Goal: Task Accomplishment & Management: Manage account settings

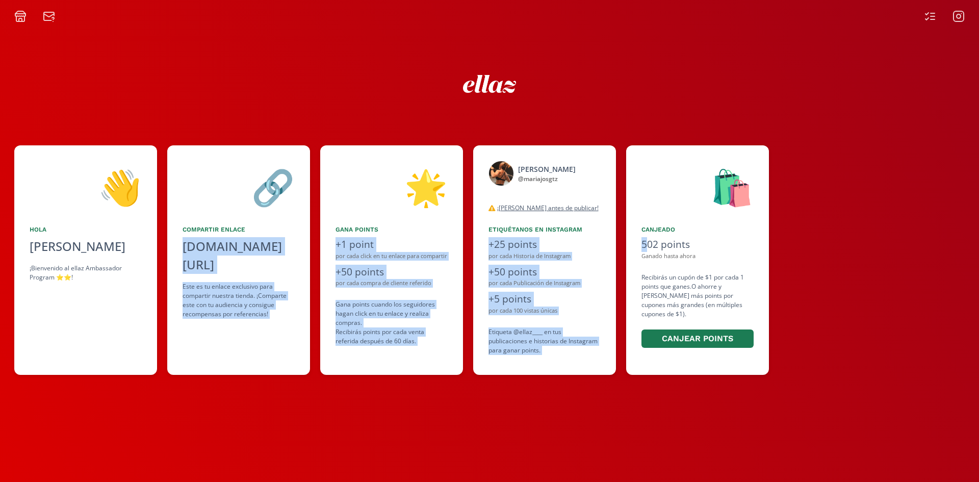
scroll to position [0, 568]
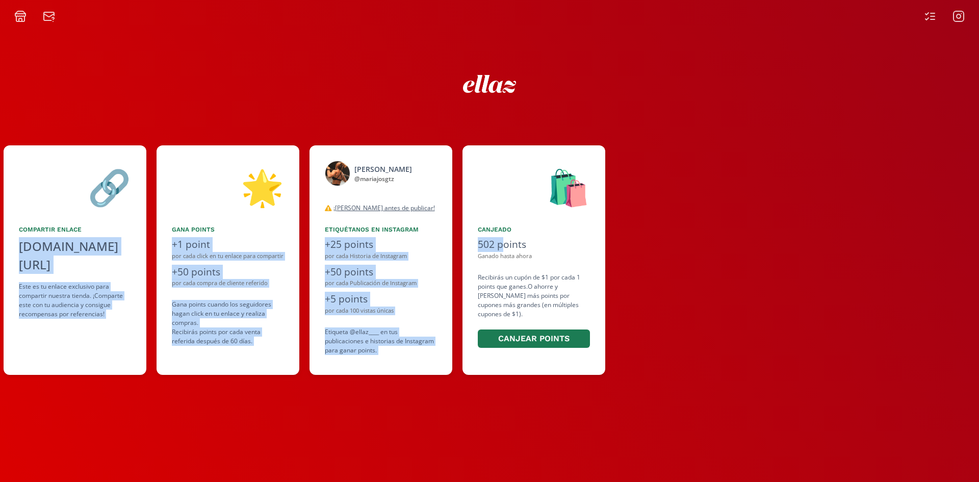
drag, startPoint x: 640, startPoint y: 222, endPoint x: 504, endPoint y: 240, distance: 136.3
click at [504, 240] on div "👋 [PERSON_NAME] ¡Bienvenido al ellaz Ambassador Program ⭐️⭐️! 🔗 Compartir Enlac…" at bounding box center [489, 260] width 979 height 240
click at [495, 223] on div "🛍️ Canjeado 502 points Ganado hasta ahora Recibirás un cupón de $1 por cada 1 p…" at bounding box center [534, 259] width 143 height 229
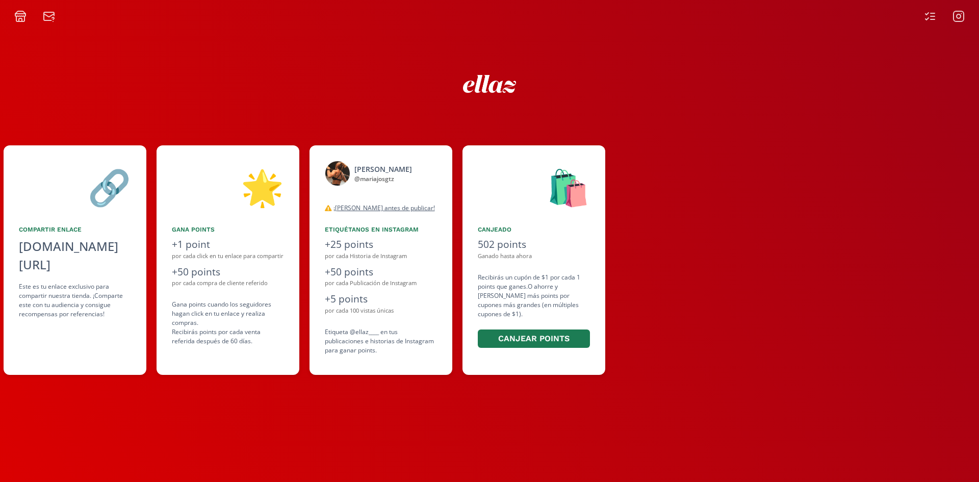
click at [934, 15] on icon at bounding box center [930, 16] width 12 height 12
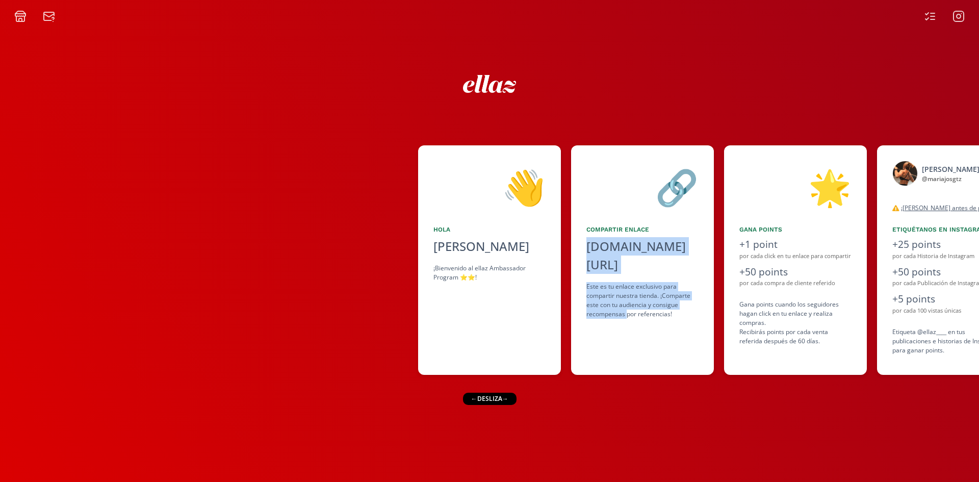
drag, startPoint x: 627, startPoint y: 292, endPoint x: 526, endPoint y: 296, distance: 101.6
click at [526, 296] on div "👋 [PERSON_NAME] ¡Bienvenido al ellaz Ambassador Program ⭐️⭐️! 🔗 Compartir Enlac…" at bounding box center [489, 260] width 979 height 240
click at [525, 251] on div "[PERSON_NAME]" at bounding box center [489, 246] width 112 height 18
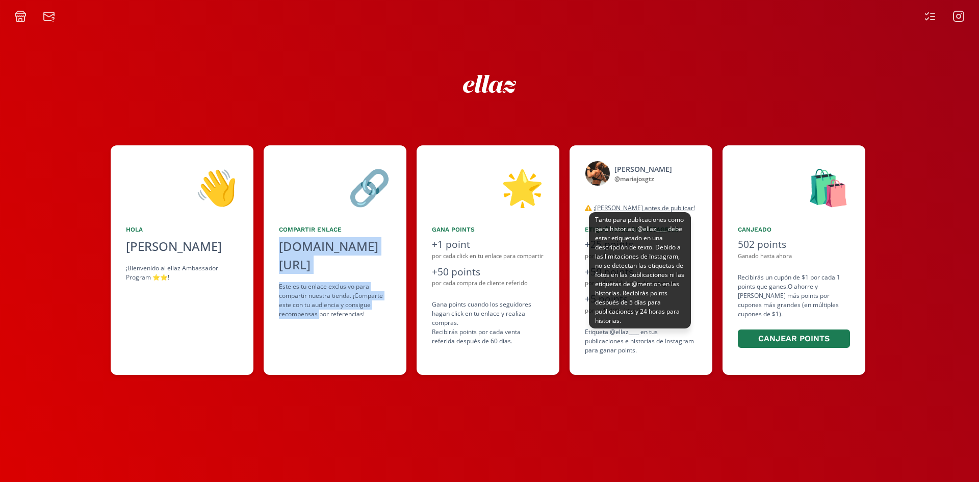
scroll to position [0, 396]
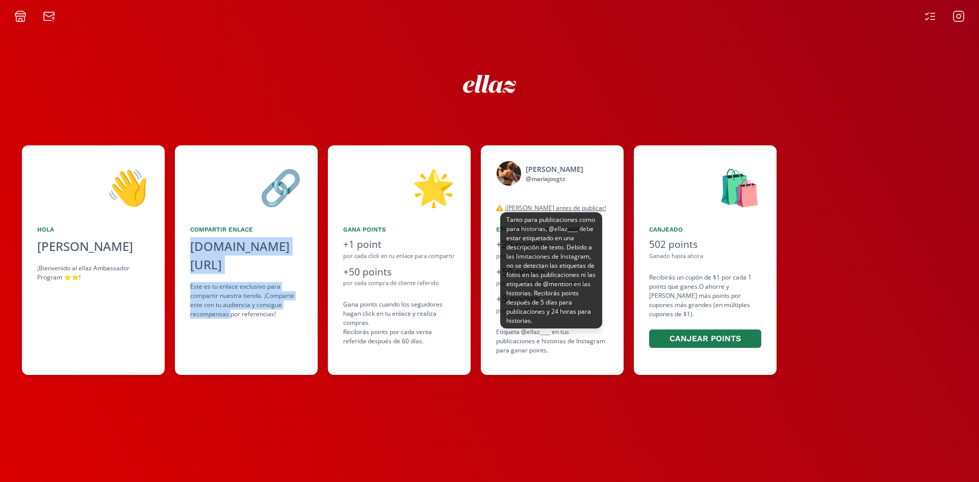
drag, startPoint x: 640, startPoint y: 201, endPoint x: 507, endPoint y: 208, distance: 132.3
click at [507, 208] on div "👋 [PERSON_NAME] ¡Bienvenido al ellaz Ambassador Program ⭐️⭐️! 🔗 Compartir Enlac…" at bounding box center [489, 260] width 979 height 240
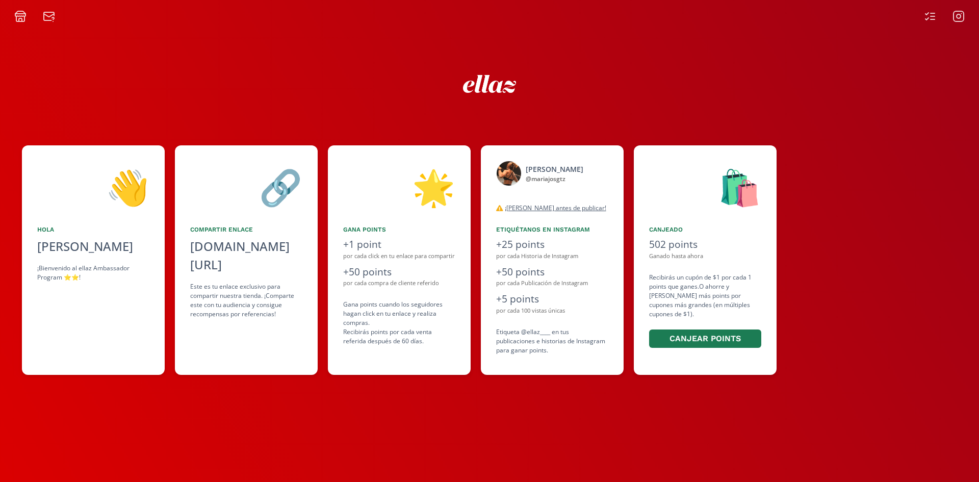
click at [956, 10] on div at bounding box center [489, 11] width 979 height 22
click at [934, 12] on icon at bounding box center [930, 16] width 12 height 12
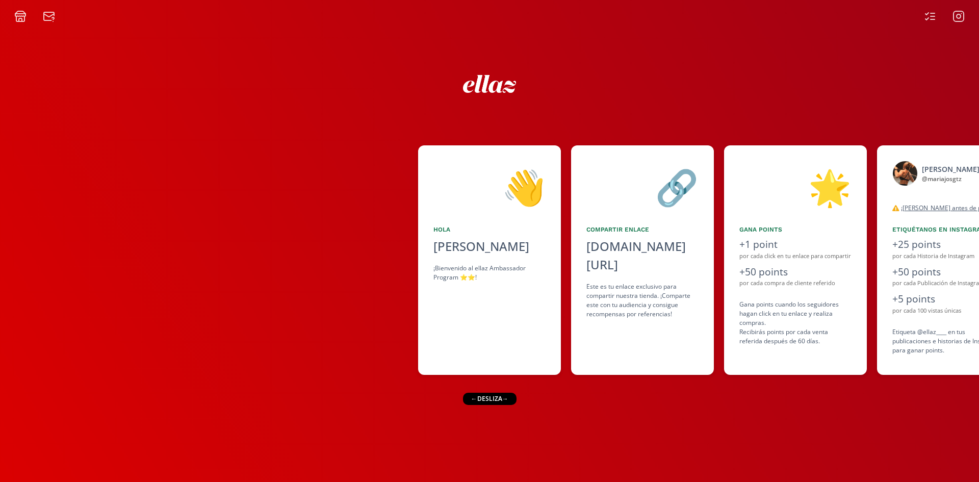
click at [13, 15] on div at bounding box center [34, 16] width 53 height 12
click at [16, 15] on icon at bounding box center [20, 16] width 12 height 12
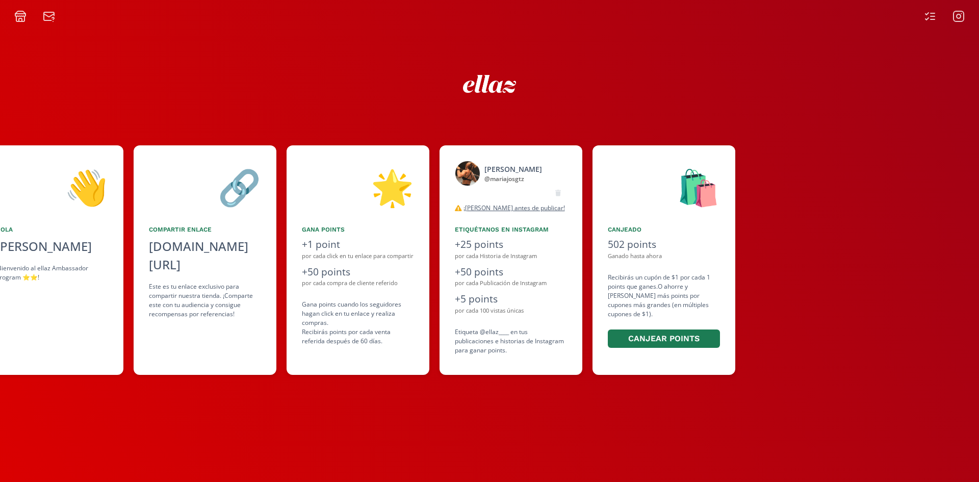
scroll to position [0, 439]
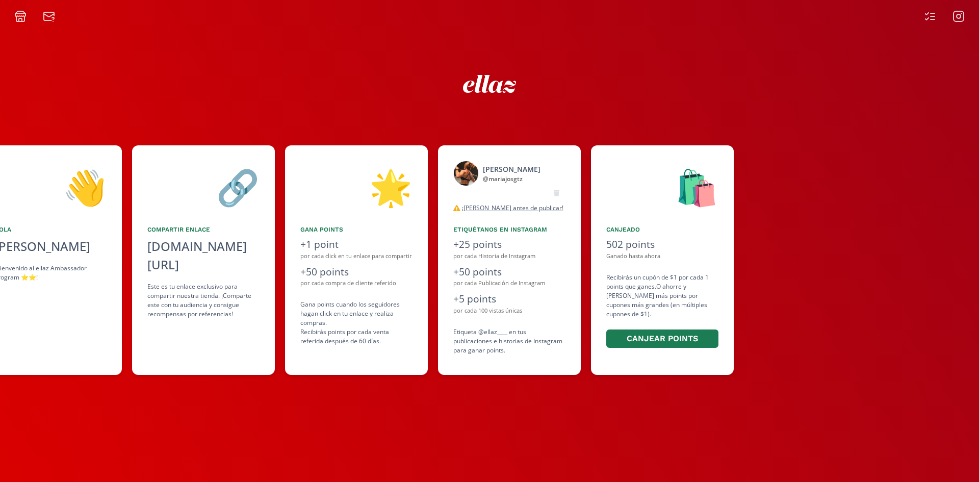
drag, startPoint x: 605, startPoint y: 194, endPoint x: 459, endPoint y: 186, distance: 146.6
click at [459, 186] on div "👋 [PERSON_NAME] ¡Bienvenido al ellaz Ambassador Program ⭐️⭐️! 🔗 Compartir Enlac…" at bounding box center [489, 260] width 979 height 240
click at [928, 17] on icon at bounding box center [930, 16] width 12 height 12
